Goal: Communication & Community: Participate in discussion

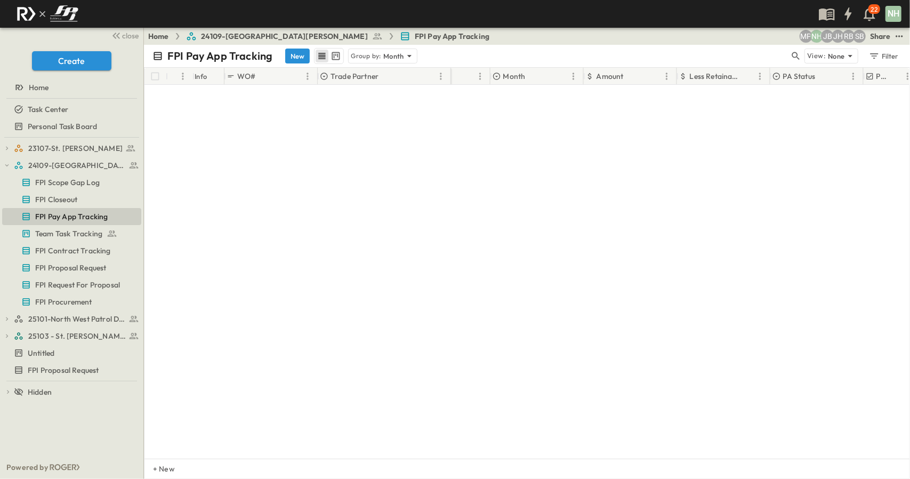
scroll to position [813, 54]
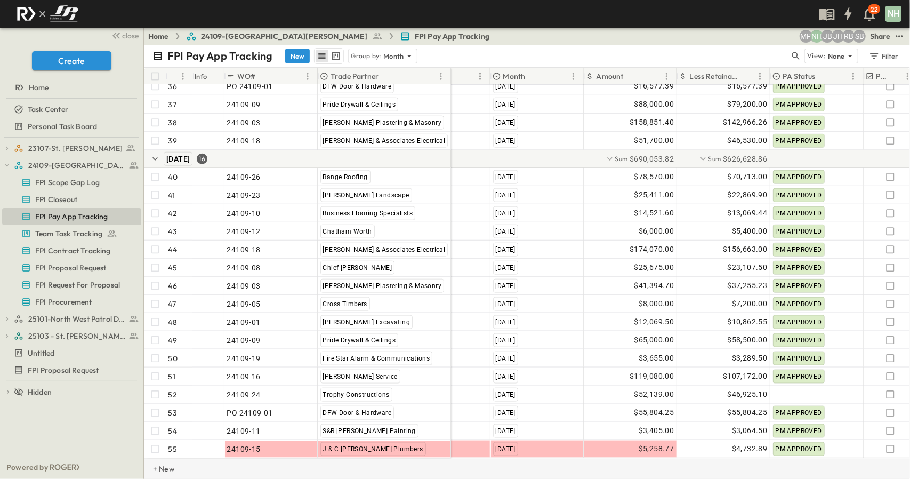
click at [623, 464] on div "+ New" at bounding box center [527, 469] width 766 height 20
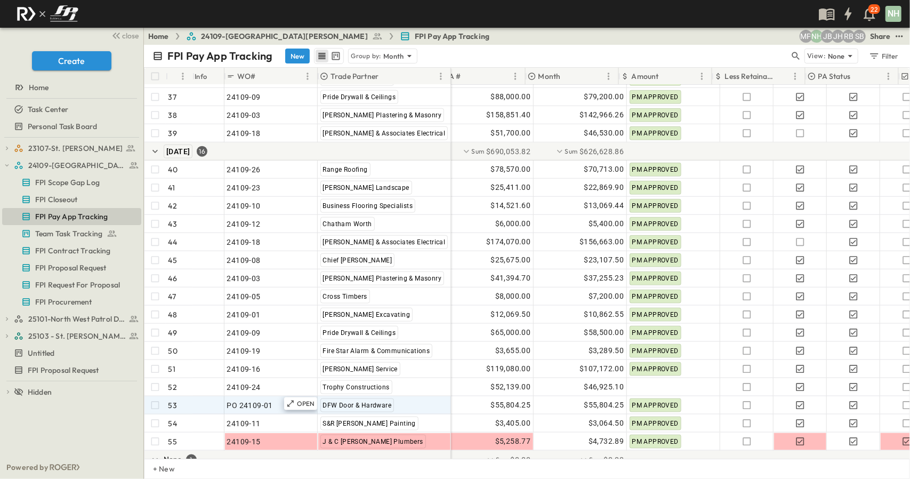
scroll to position [813, 0]
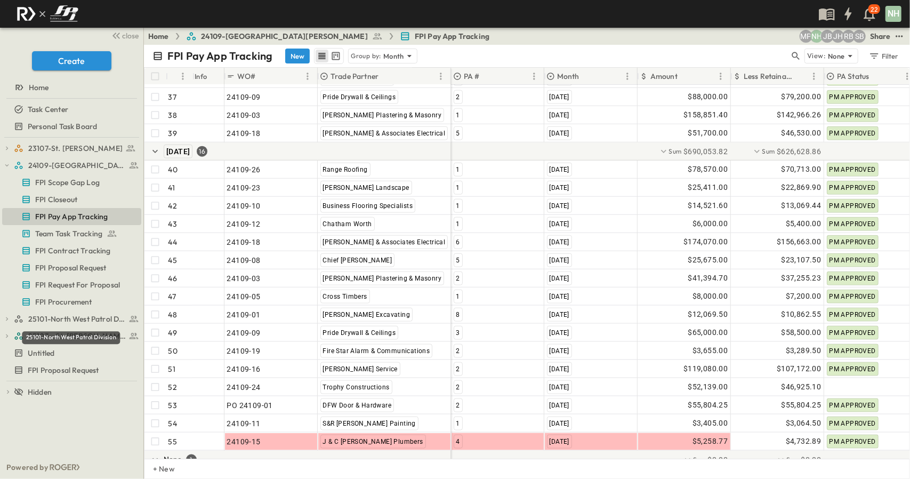
click at [80, 332] on div "25101-North West Patrol Division" at bounding box center [71, 337] width 98 height 13
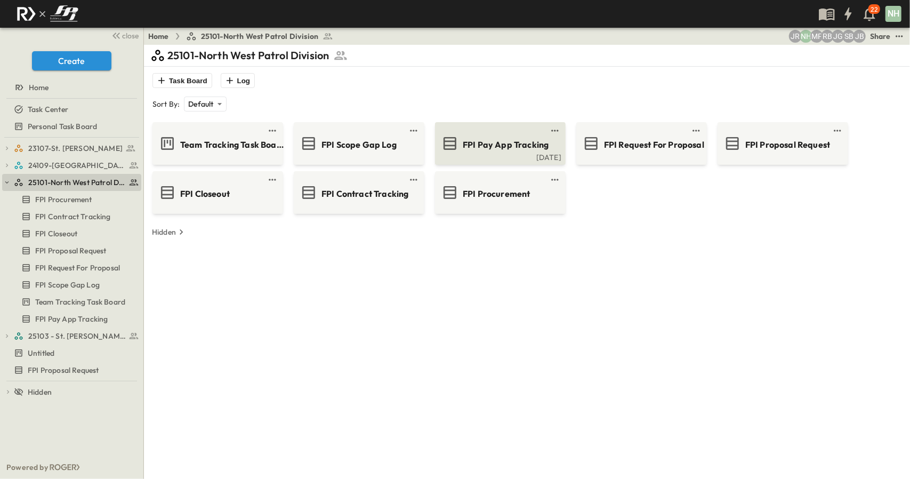
click at [456, 150] on icon at bounding box center [450, 143] width 17 height 17
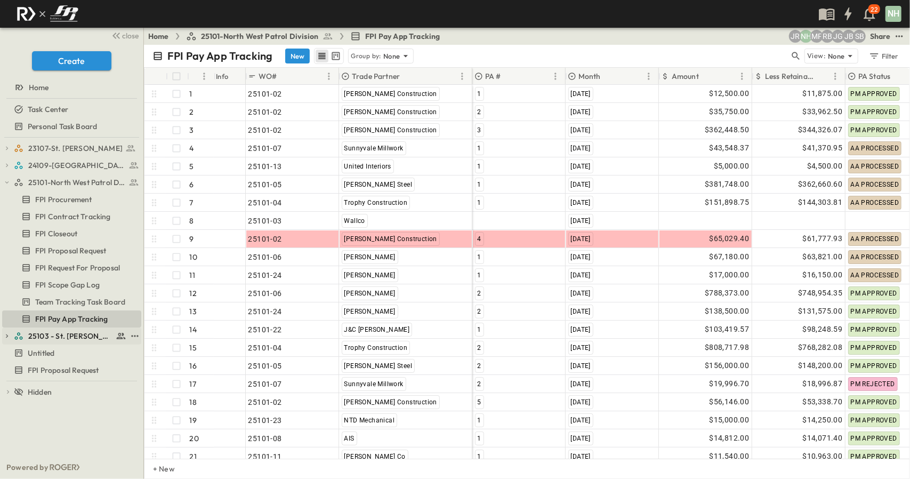
click at [60, 332] on span "25103 - St. [PERSON_NAME] Phase 2" at bounding box center [70, 336] width 85 height 11
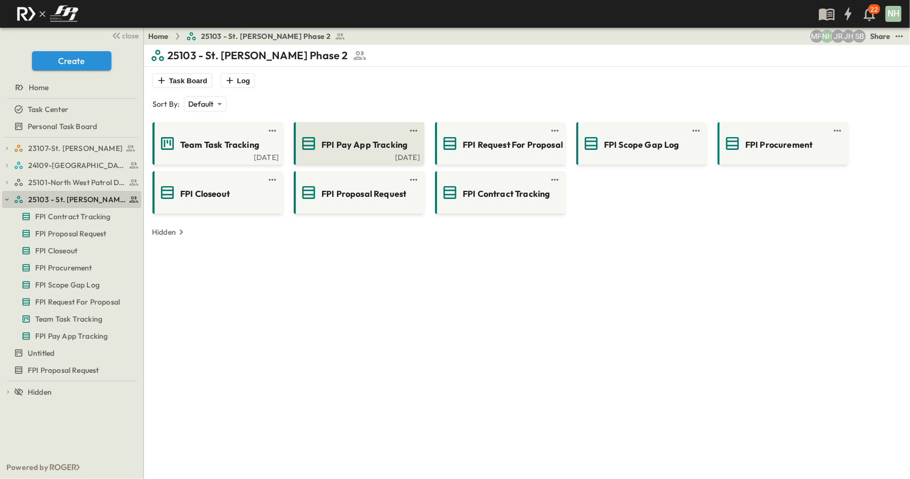
click at [383, 154] on div "[DATE]" at bounding box center [358, 156] width 124 height 9
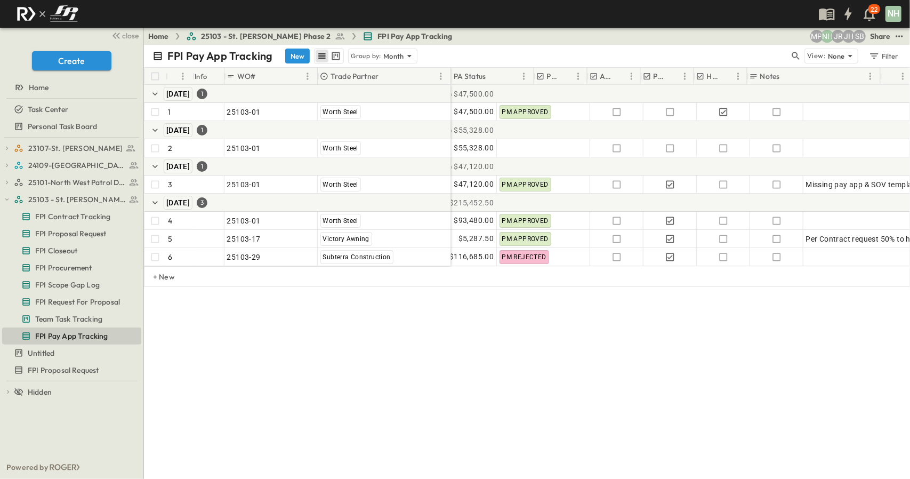
scroll to position [0, 394]
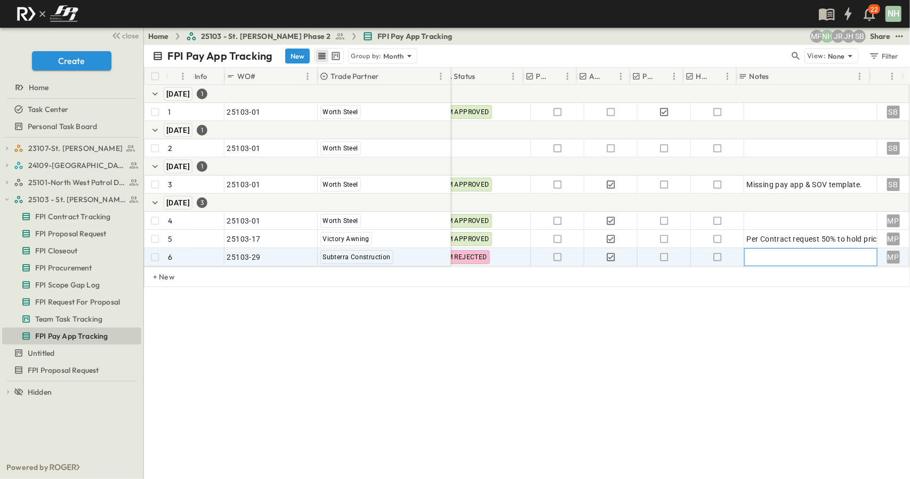
click at [748, 260] on div at bounding box center [811, 257] width 128 height 15
type textarea "**********"
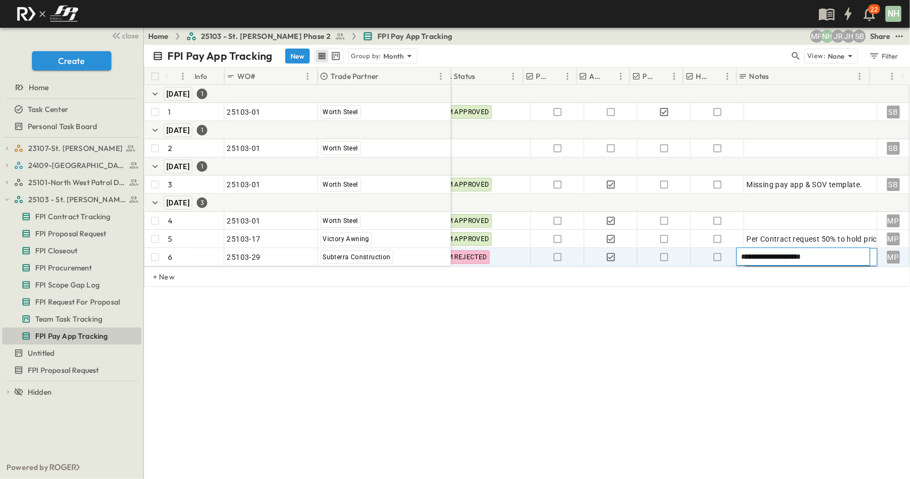
click at [678, 376] on div "FPI Pay App Tracking New Group by: Month View: None Filter # Info WO# Trade Par…" at bounding box center [527, 262] width 766 height 434
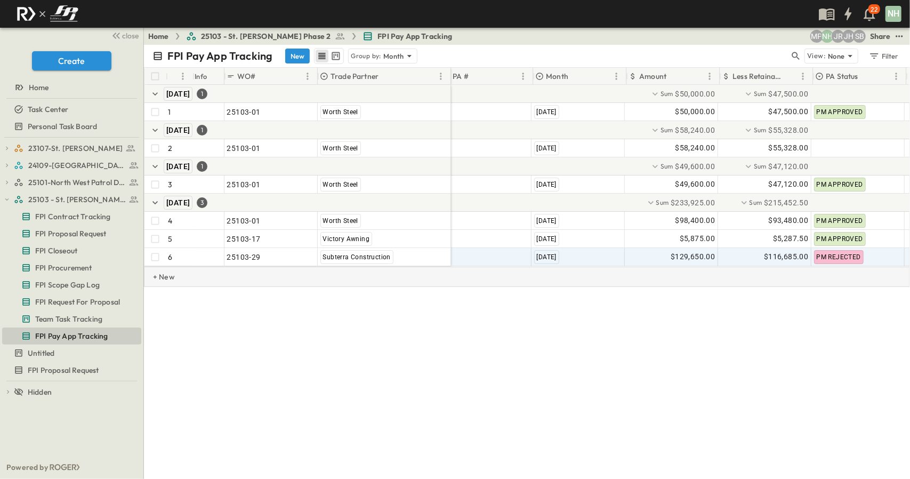
scroll to position [0, 11]
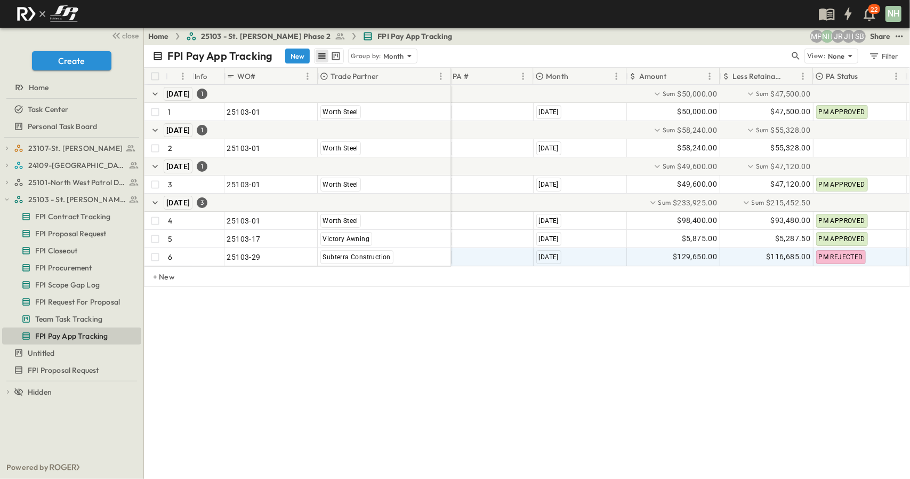
click at [247, 418] on div "FPI Pay App Tracking New Group by: Month View: None Filter # Info WO# Trade Par…" at bounding box center [527, 262] width 766 height 434
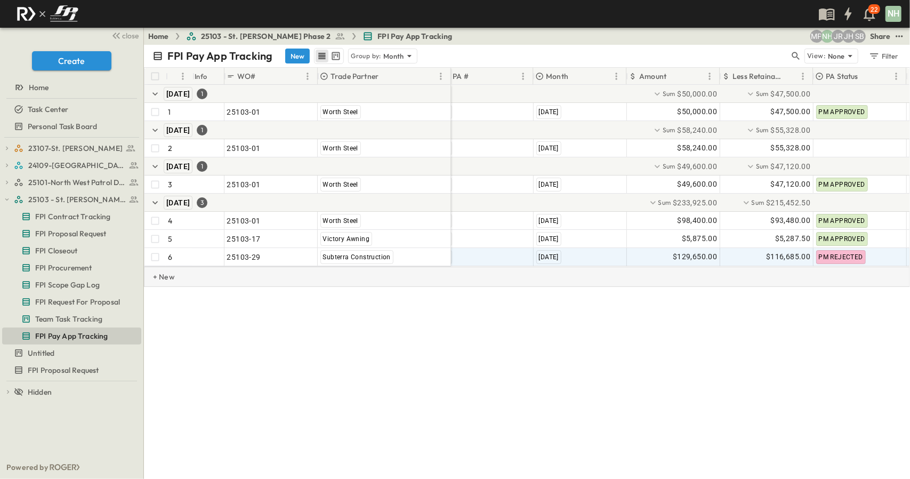
click at [159, 282] on p "+ New" at bounding box center [156, 276] width 6 height 11
click at [154, 274] on icon "button" at bounding box center [154, 275] width 5 height 3
click at [219, 347] on div "FPI Pay App Tracking New Group by: Month View: None Filter # Info WO# Trade Par…" at bounding box center [527, 262] width 766 height 434
